Goal: Task Accomplishment & Management: Manage account settings

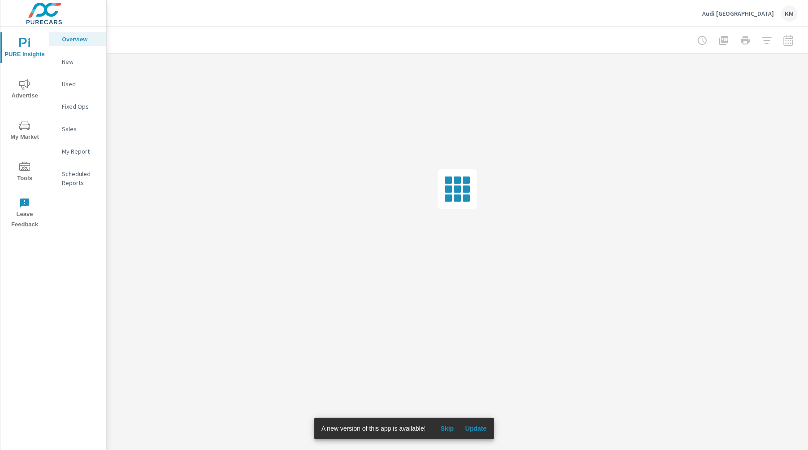
click at [485, 430] on span "Update" at bounding box center [476, 428] width 22 height 8
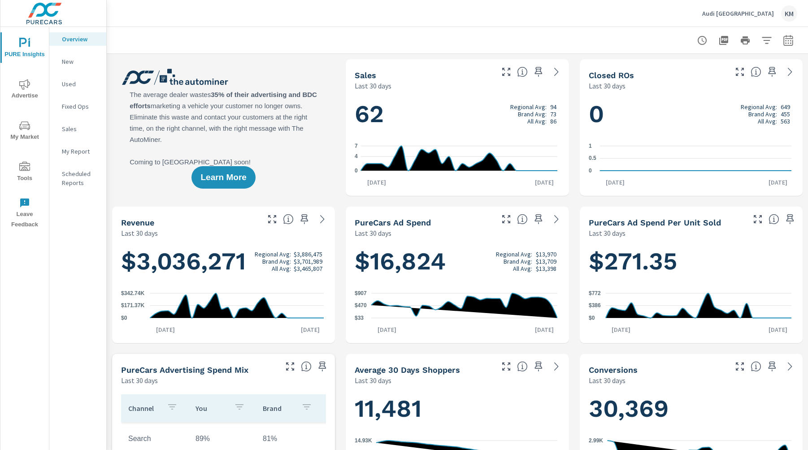
click at [787, 11] on div "KM" at bounding box center [790, 13] width 16 height 16
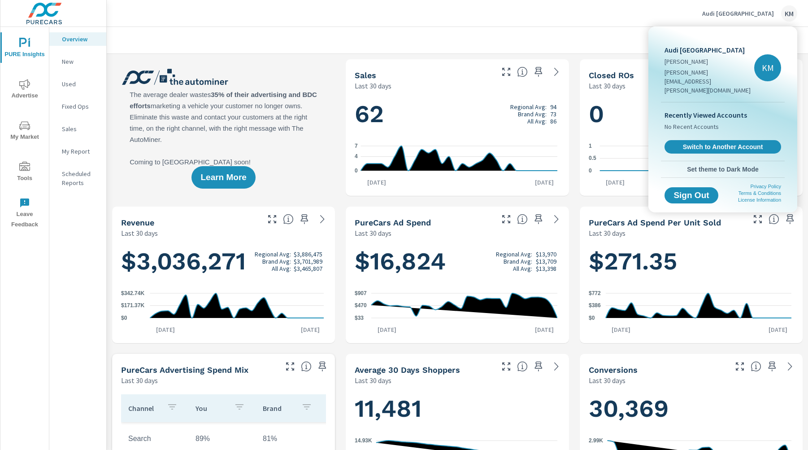
scroll to position [135, 0]
click at [699, 55] on div "Audi Fort Worth [PERSON_NAME] [PERSON_NAME][EMAIL_ADDRESS][PERSON_NAME][DOMAIN_…" at bounding box center [710, 71] width 90 height 54
click at [701, 109] on p "Recently Viewed Accounts" at bounding box center [723, 114] width 117 height 11
click at [697, 75] on p "[PERSON_NAME][EMAIL_ADDRESS][PERSON_NAME][DOMAIN_NAME]" at bounding box center [710, 81] width 90 height 27
click at [697, 50] on p "Audi [GEOGRAPHIC_DATA]" at bounding box center [710, 49] width 90 height 11
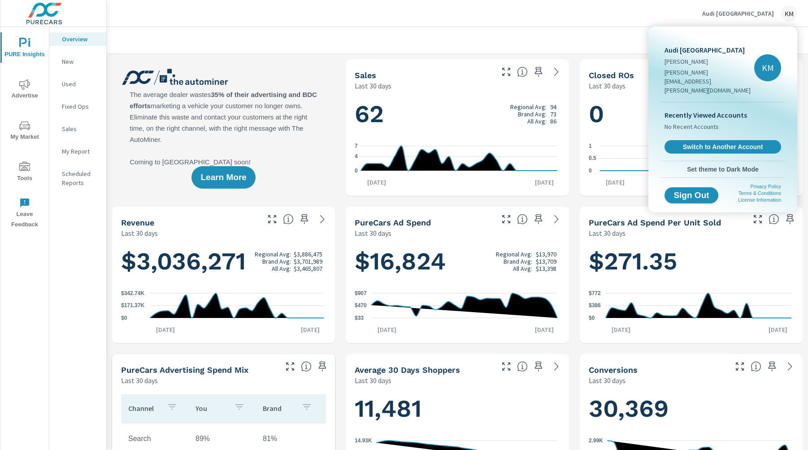
click at [774, 59] on div "KM" at bounding box center [768, 67] width 27 height 27
click at [770, 59] on div "KM" at bounding box center [768, 67] width 27 height 27
click at [718, 64] on p "[PERSON_NAME]" at bounding box center [710, 61] width 90 height 9
click at [705, 43] on div "Audi Fort Worth [PERSON_NAME] [PERSON_NAME][EMAIL_ADDRESS][PERSON_NAME][DOMAIN_…" at bounding box center [723, 68] width 124 height 68
click at [689, 187] on button "Sign Out" at bounding box center [692, 195] width 56 height 17
